Goal: Information Seeking & Learning: Learn about a topic

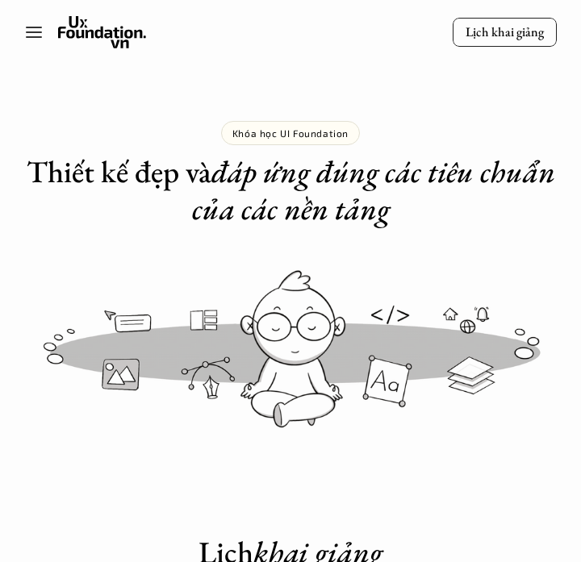
click at [111, 40] on icon at bounding box center [102, 32] width 89 height 32
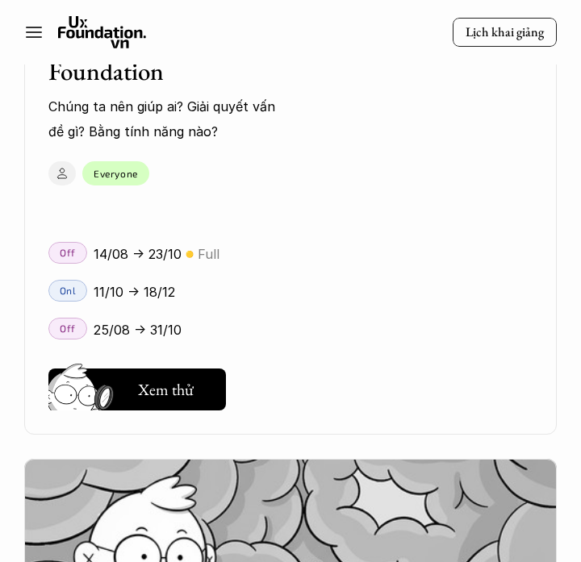
scroll to position [3034, 0]
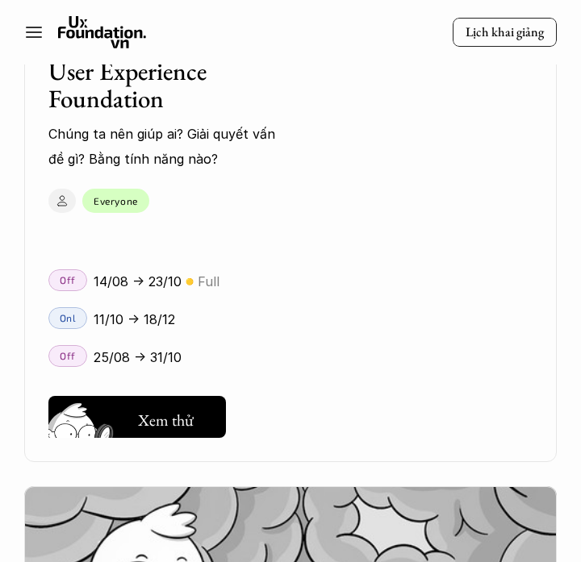
click at [182, 416] on h5 "Xem thử" at bounding box center [166, 420] width 56 height 23
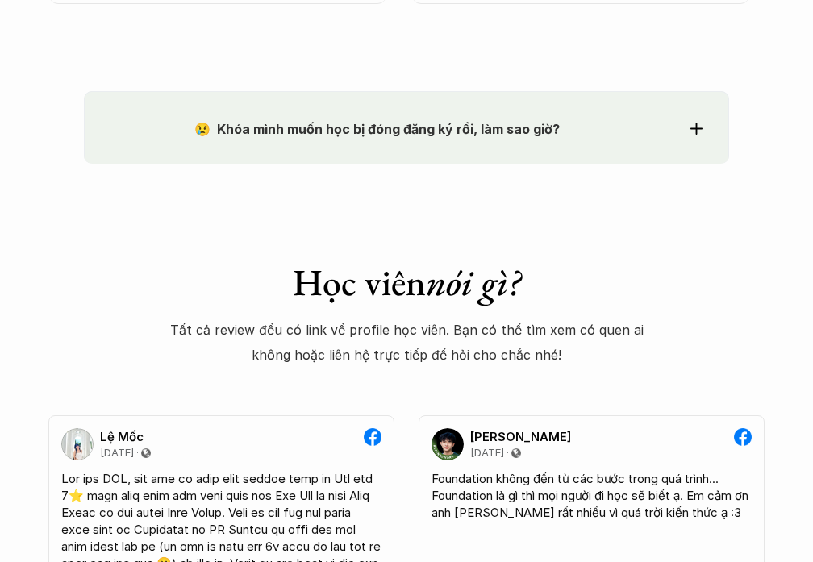
scroll to position [1831, 0]
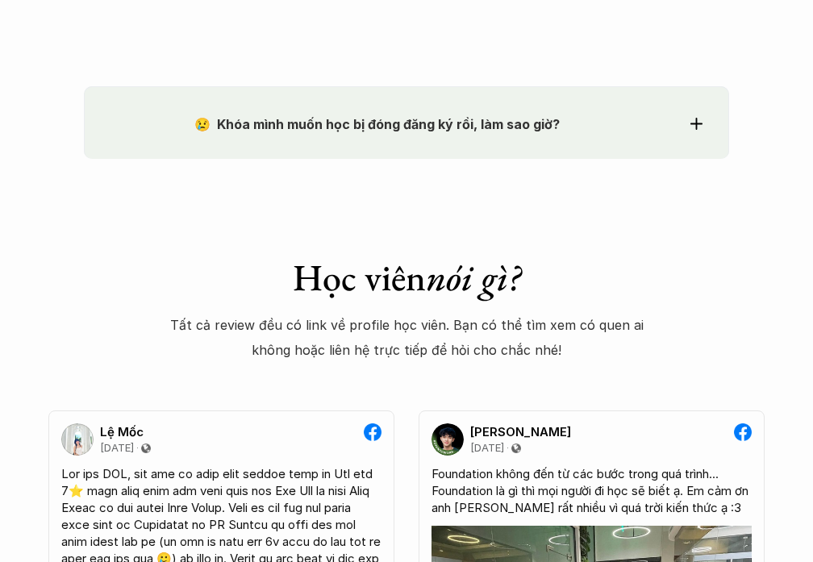
click at [580, 137] on div "😢 Khóa mình muốn học bị đóng đăng ký rồi, làm sao giờ? Chào bạn, Bọn mình rất t…" at bounding box center [407, 122] width 646 height 73
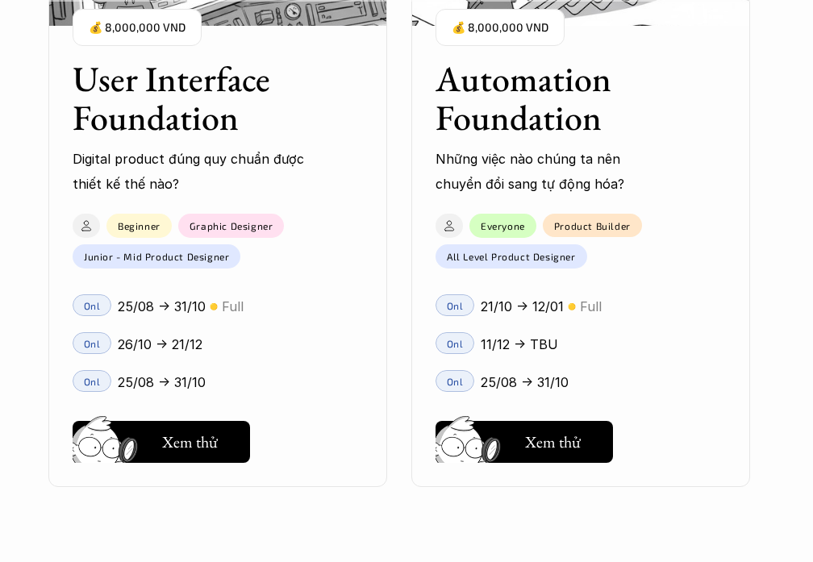
scroll to position [1344, 0]
